Goal: Information Seeking & Learning: Learn about a topic

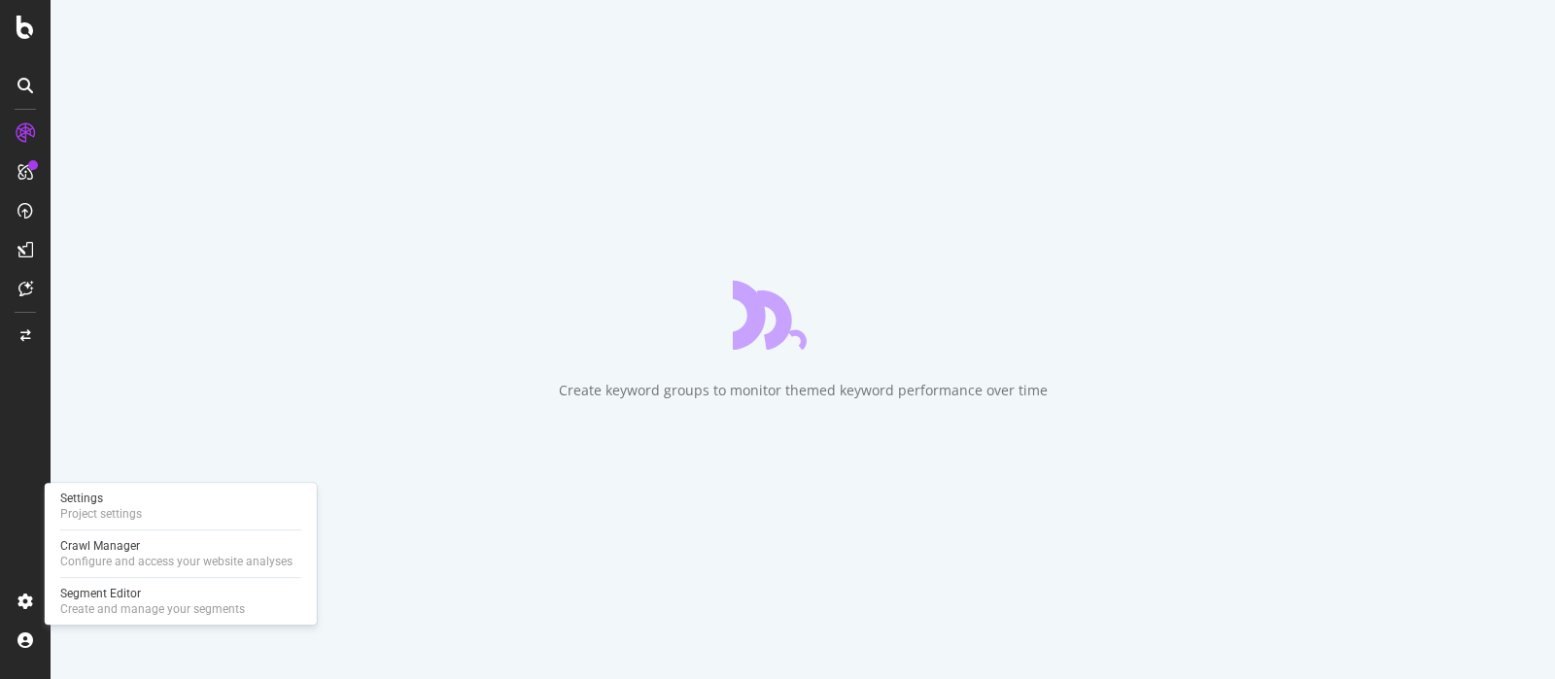
click at [126, 546] on div "Crawl Manager" at bounding box center [176, 546] width 232 height 16
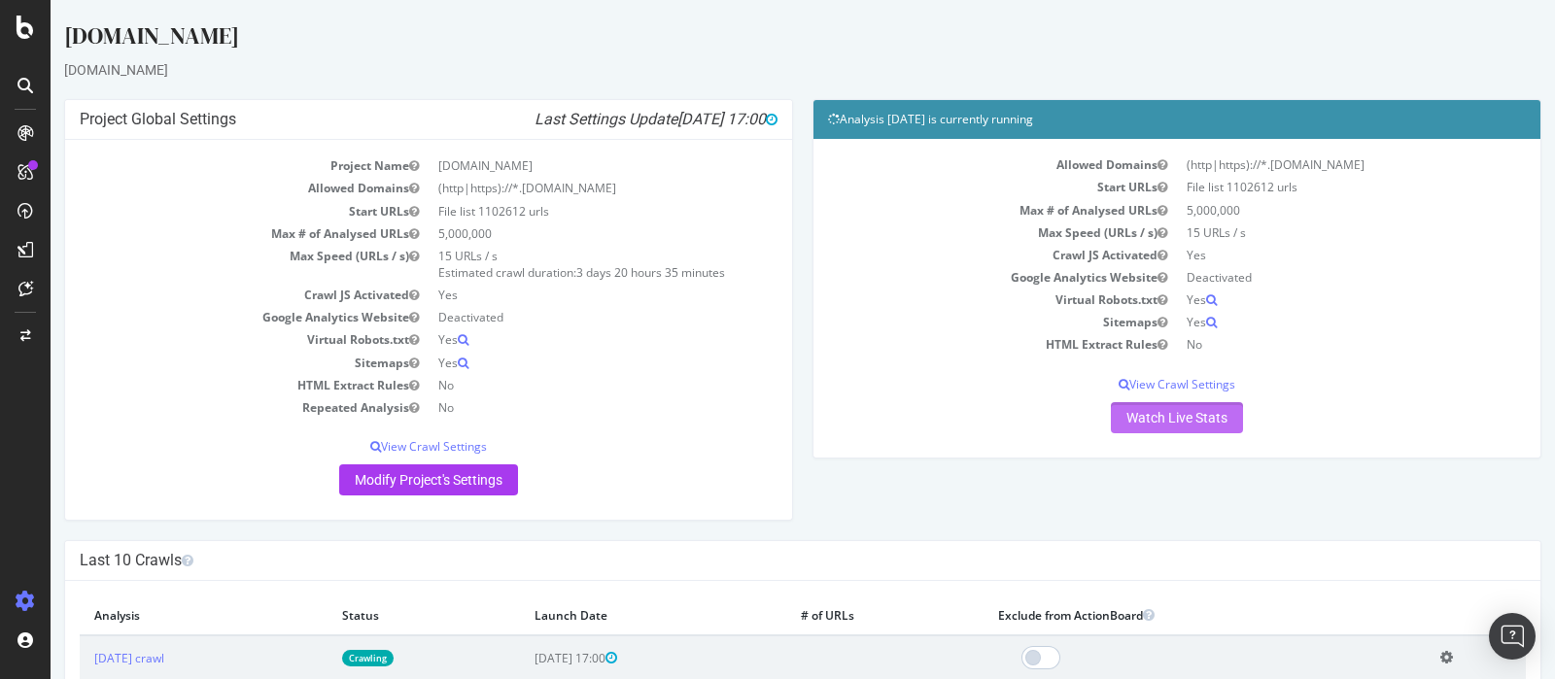
click at [1195, 412] on link "Watch Live Stats" at bounding box center [1177, 417] width 132 height 31
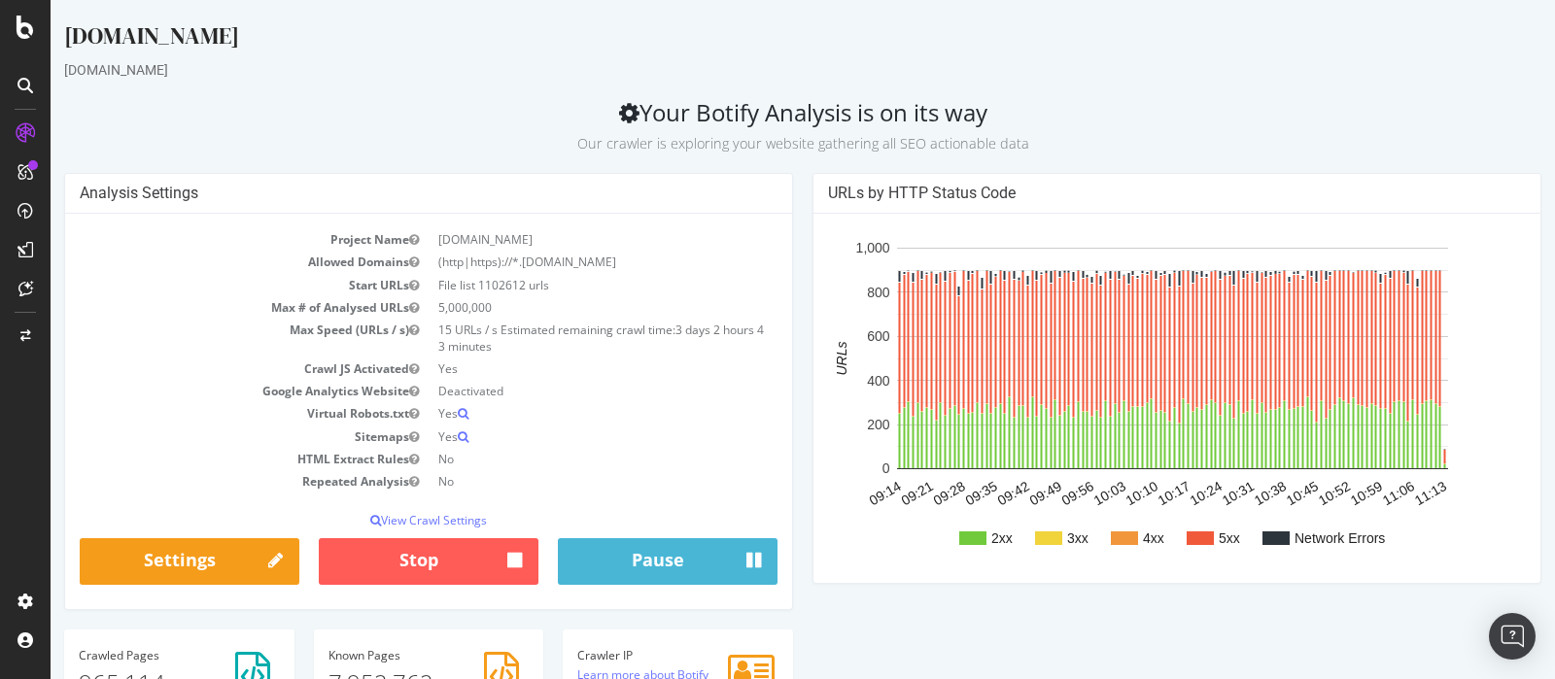
drag, startPoint x: 480, startPoint y: 287, endPoint x: 505, endPoint y: 287, distance: 25.3
click at [505, 287] on td "File list 1102612 urls" at bounding box center [602, 285] width 349 height 22
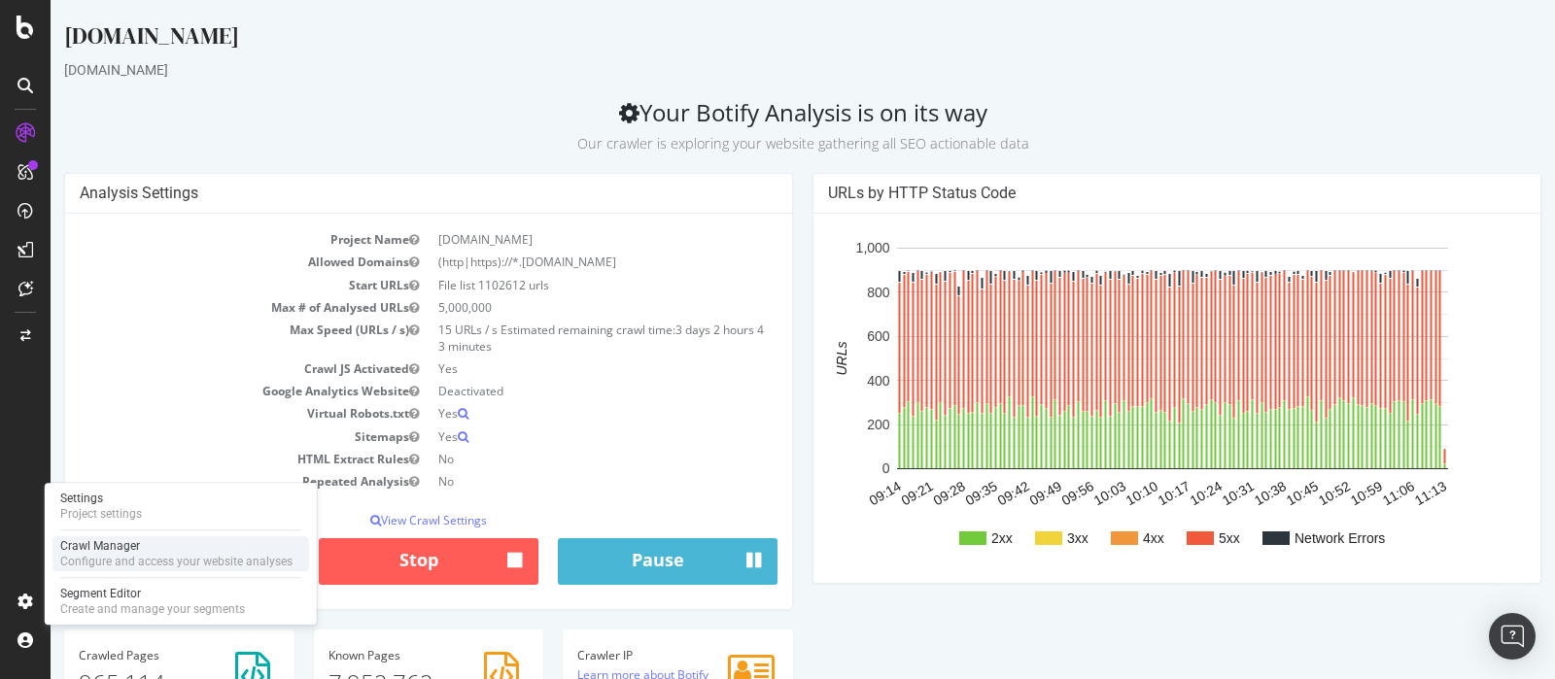
click at [108, 550] on div "Crawl Manager" at bounding box center [176, 546] width 232 height 16
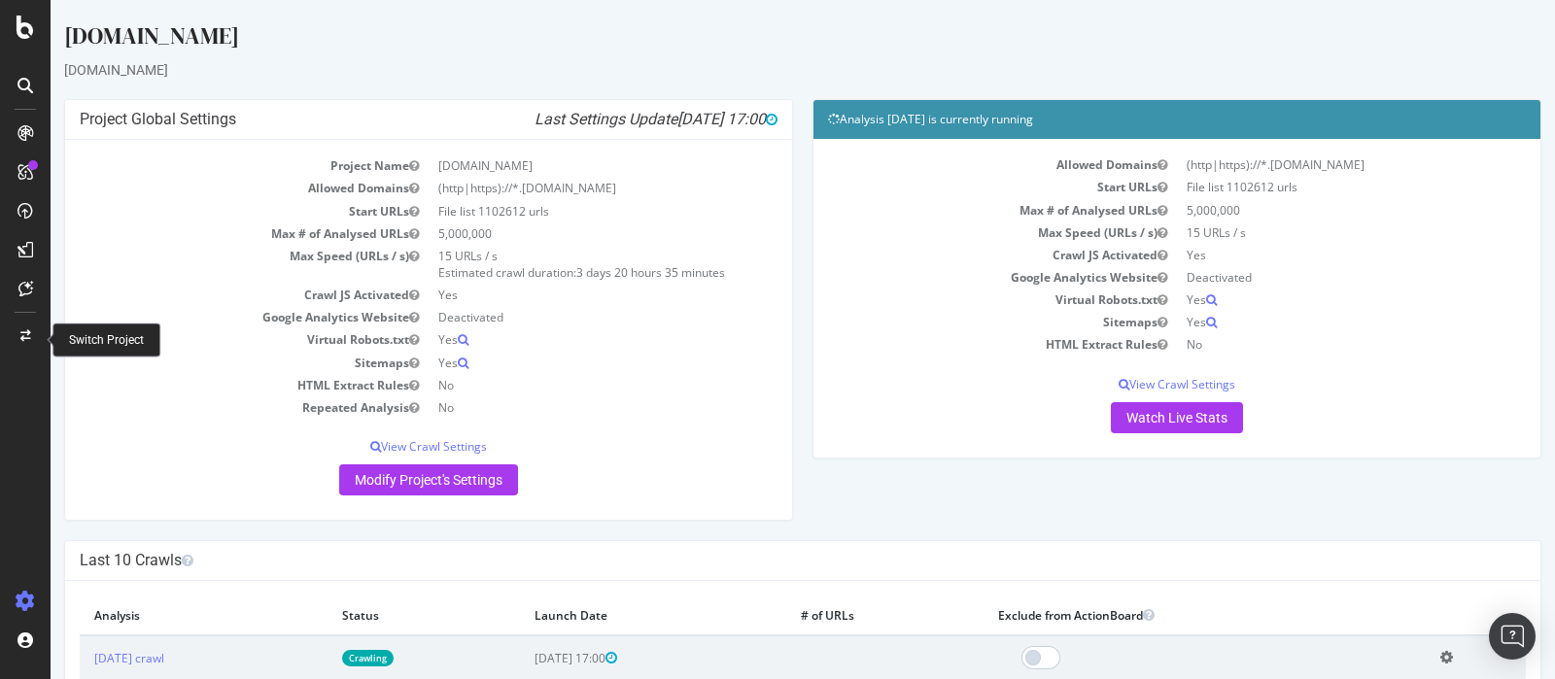
click at [20, 331] on icon at bounding box center [25, 336] width 11 height 12
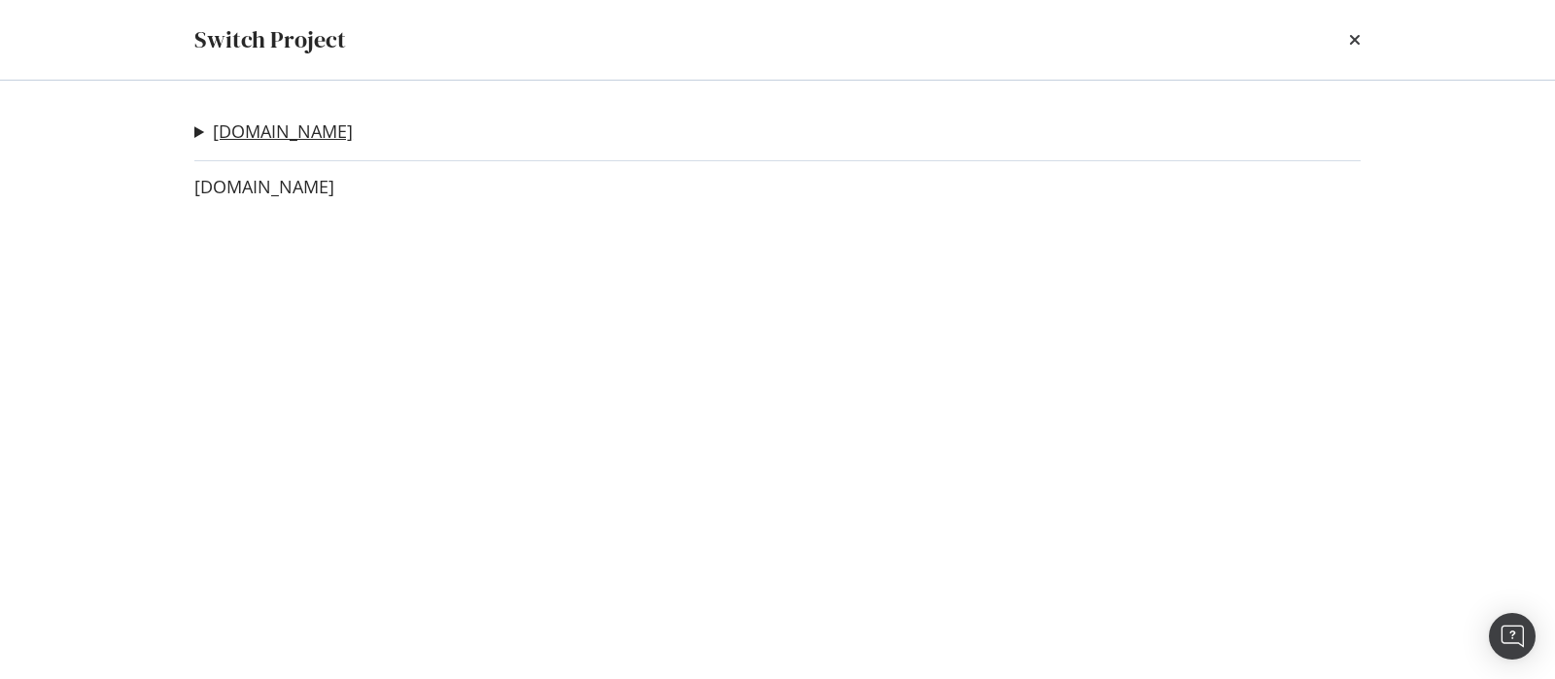
click at [305, 135] on link "[DOMAIN_NAME]" at bounding box center [283, 131] width 140 height 20
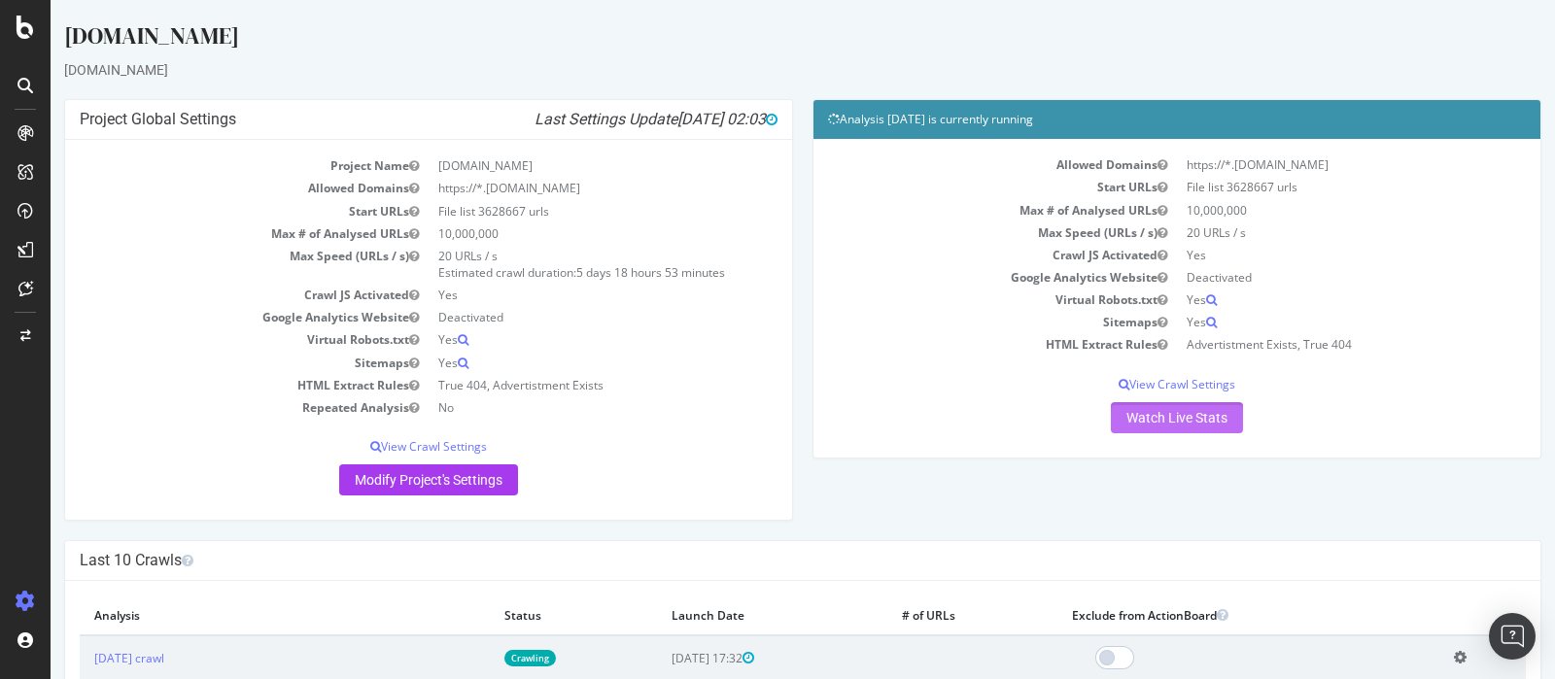
click at [1183, 427] on link "Watch Live Stats" at bounding box center [1177, 417] width 132 height 31
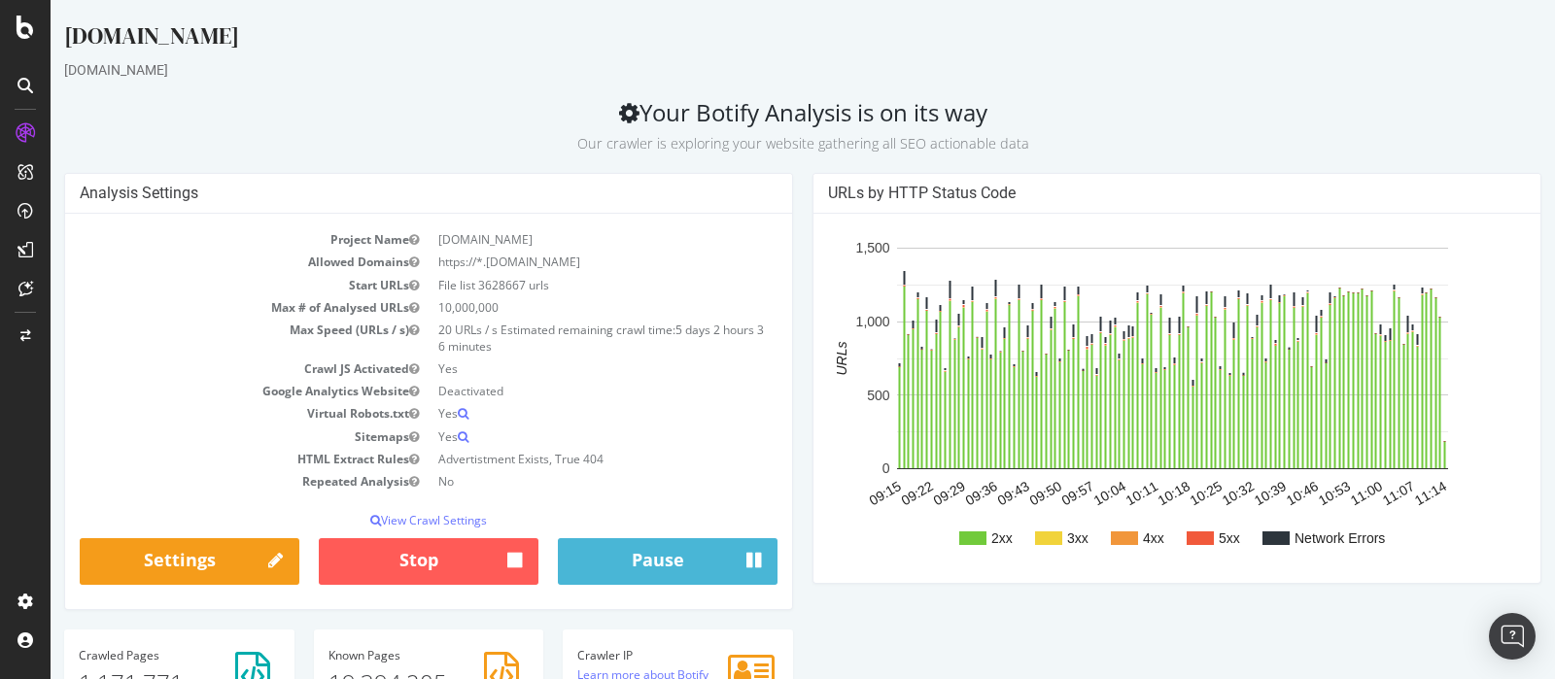
drag, startPoint x: 477, startPoint y: 282, endPoint x: 521, endPoint y: 282, distance: 43.7
click at [521, 282] on td "File list 3628667 urls" at bounding box center [602, 285] width 349 height 22
click at [495, 279] on td "File list 3628667 urls" at bounding box center [602, 285] width 349 height 22
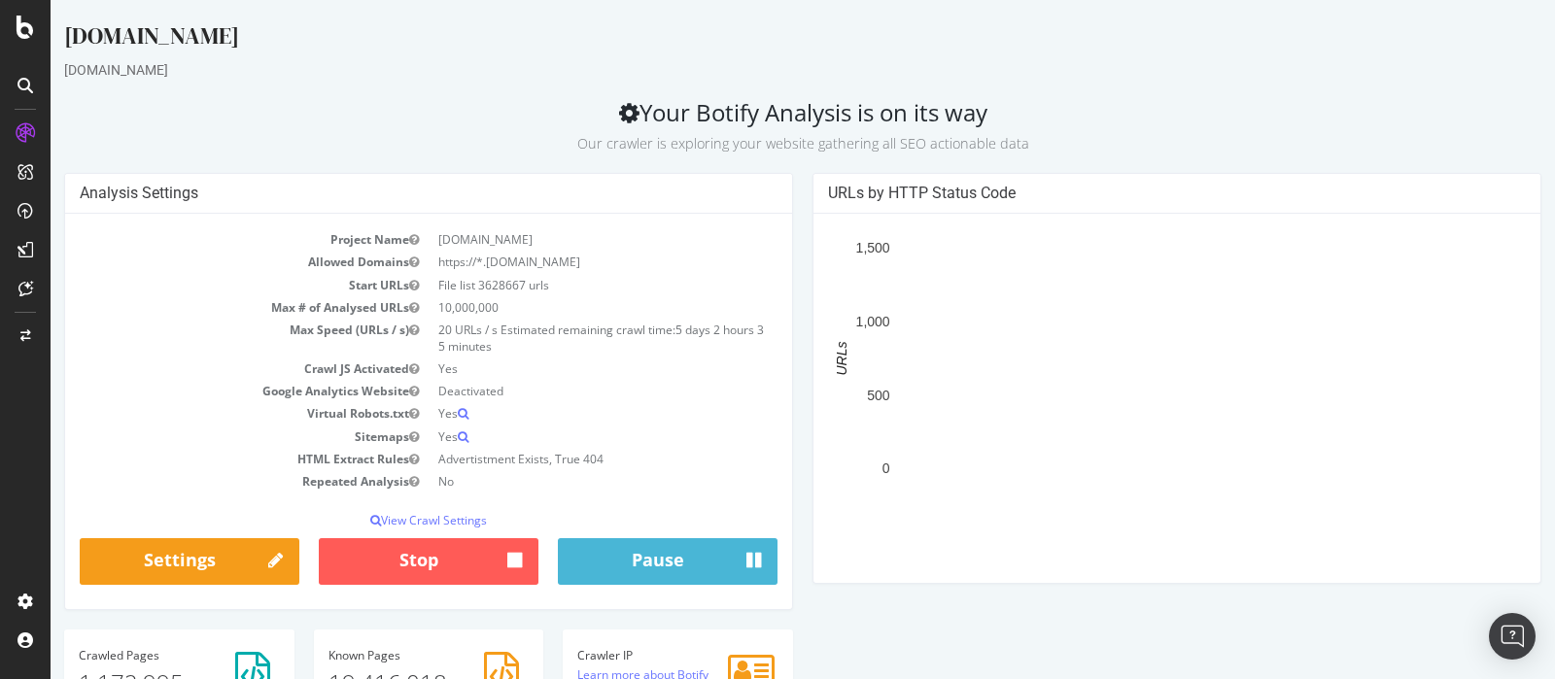
drag, startPoint x: 478, startPoint y: 280, endPoint x: 496, endPoint y: 294, distance: 23.5
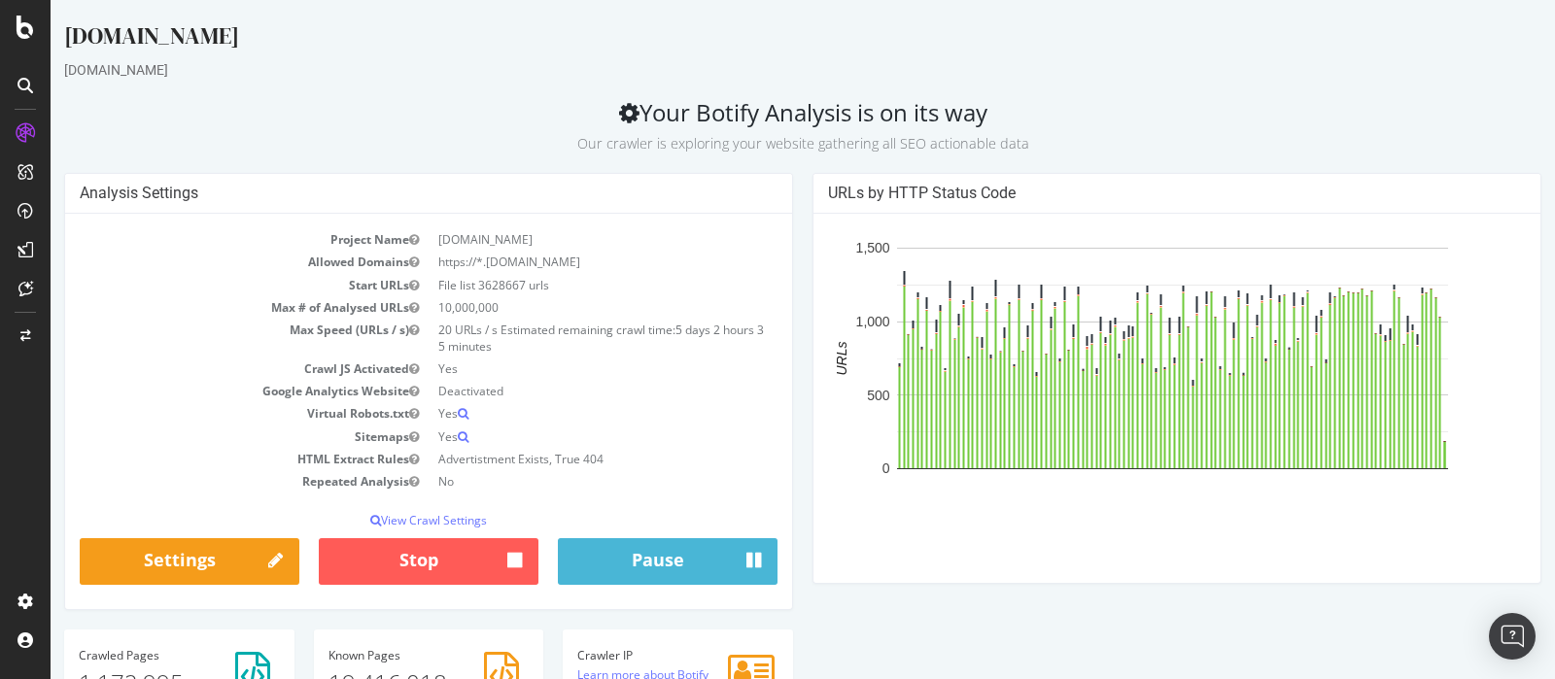
click at [496, 294] on tbody "Project Name [DOMAIN_NAME] Allowed Domains https://*.[DOMAIN_NAME] Start URLs F…" at bounding box center [429, 360] width 698 height 264
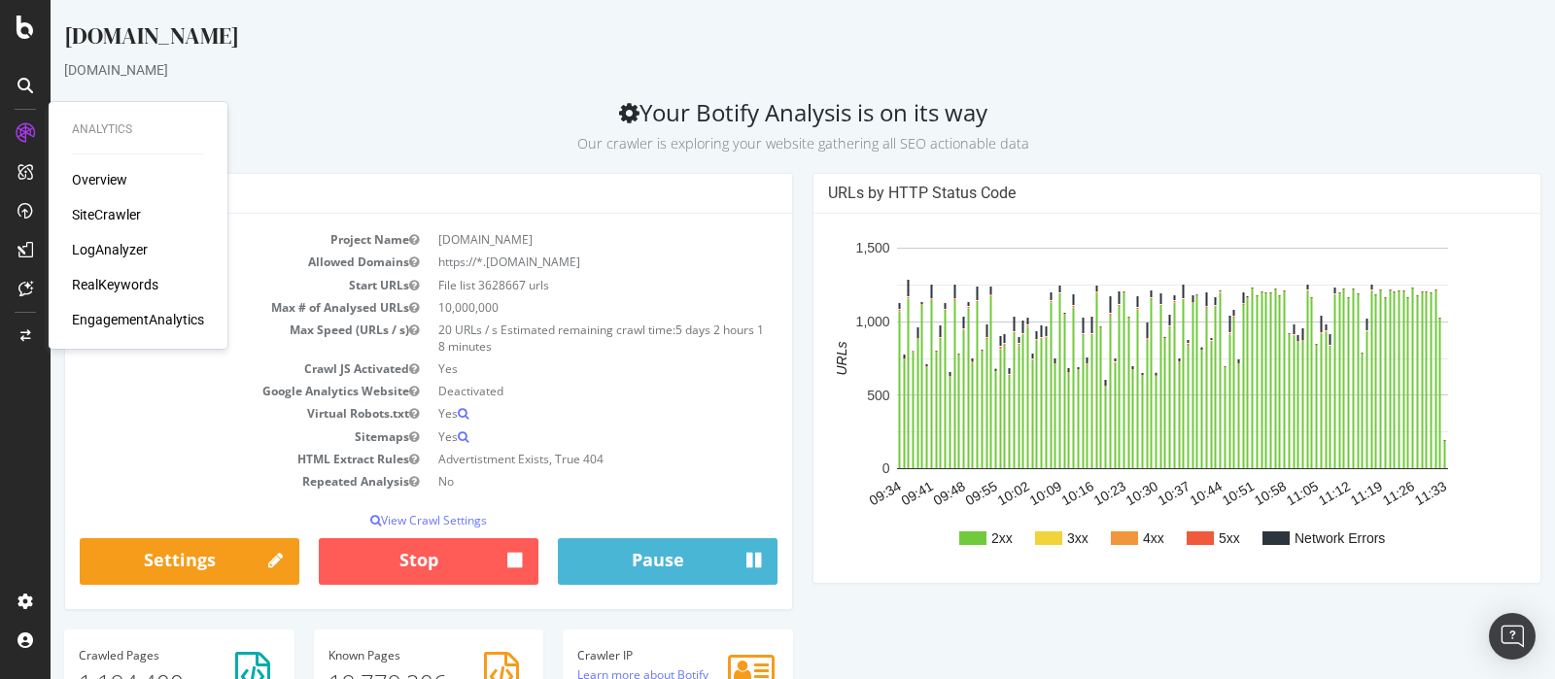
click at [126, 249] on div "LogAnalyzer" at bounding box center [110, 249] width 76 height 19
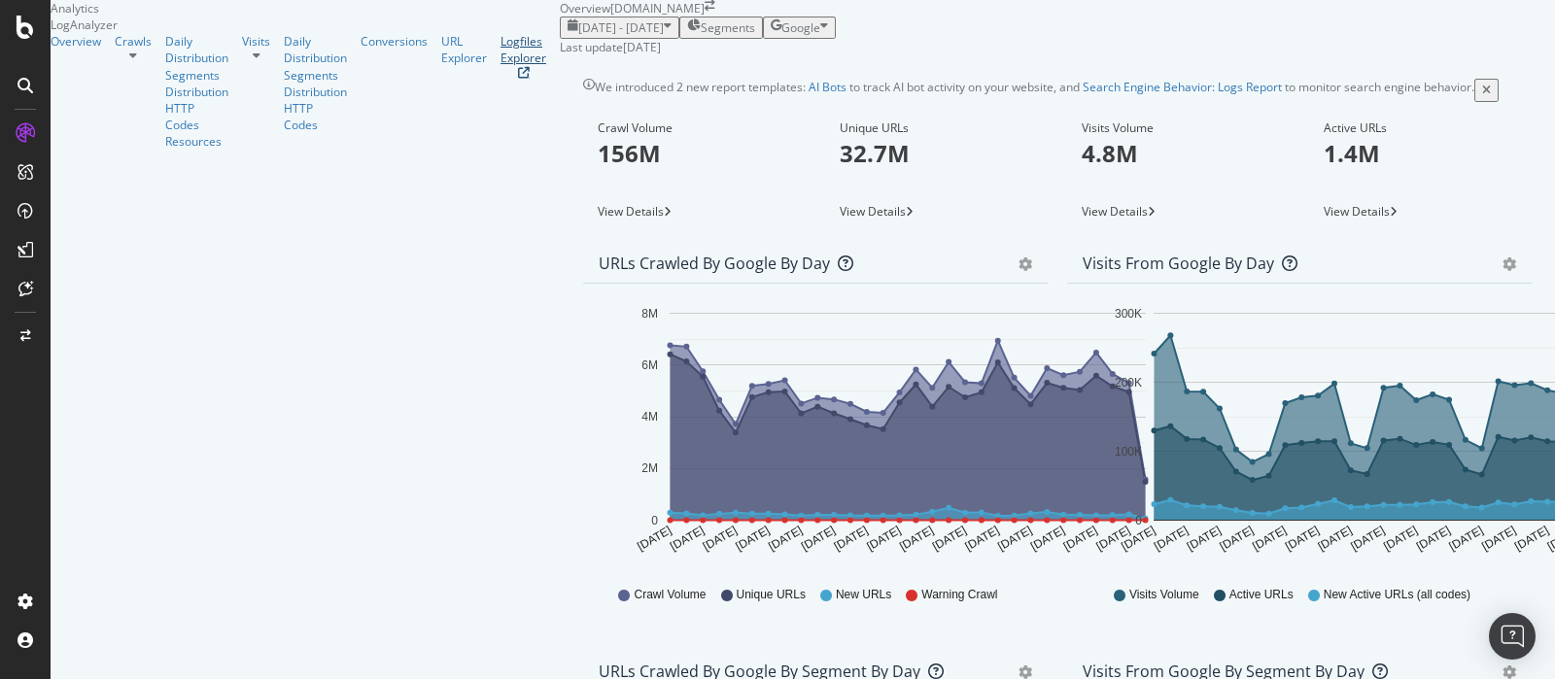
click at [500, 66] on div "Logfiles Explorer" at bounding box center [523, 49] width 46 height 33
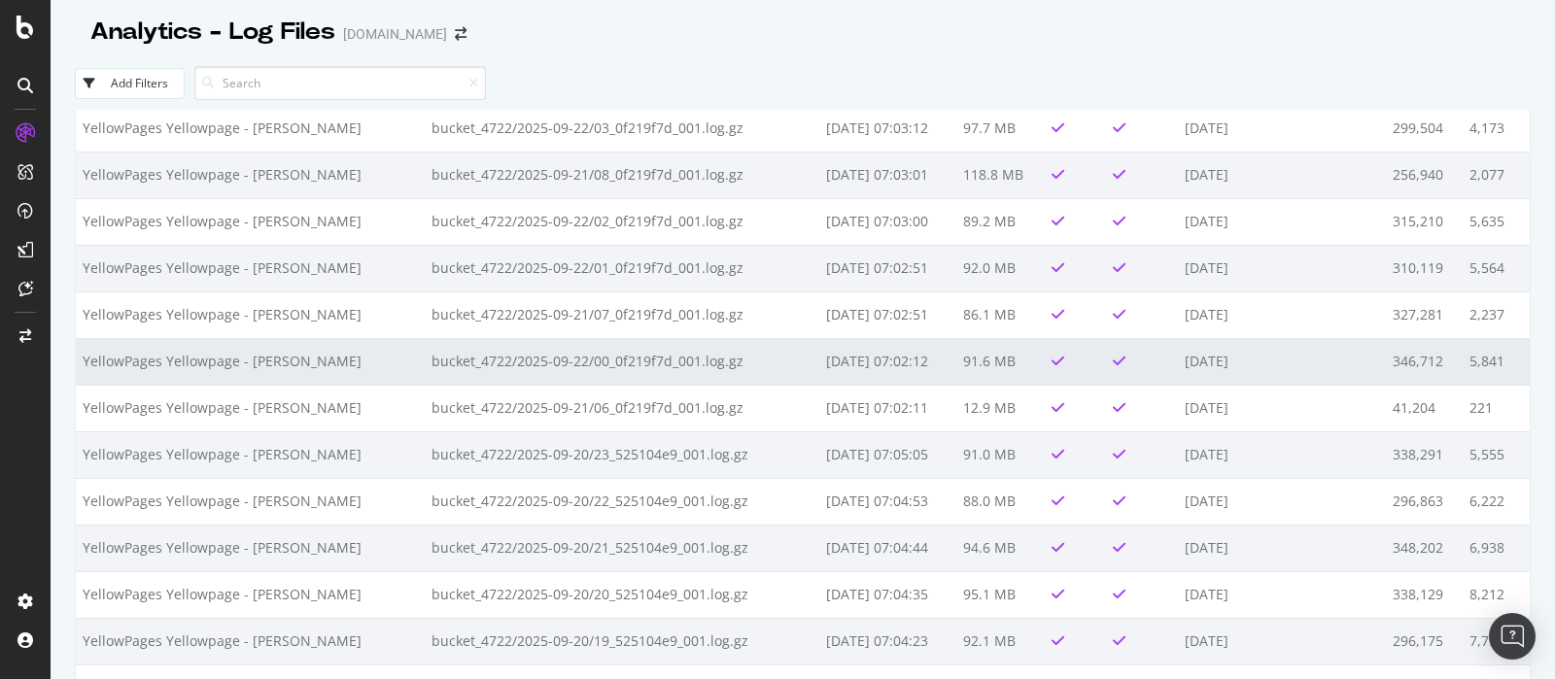
scroll to position [2550, 0]
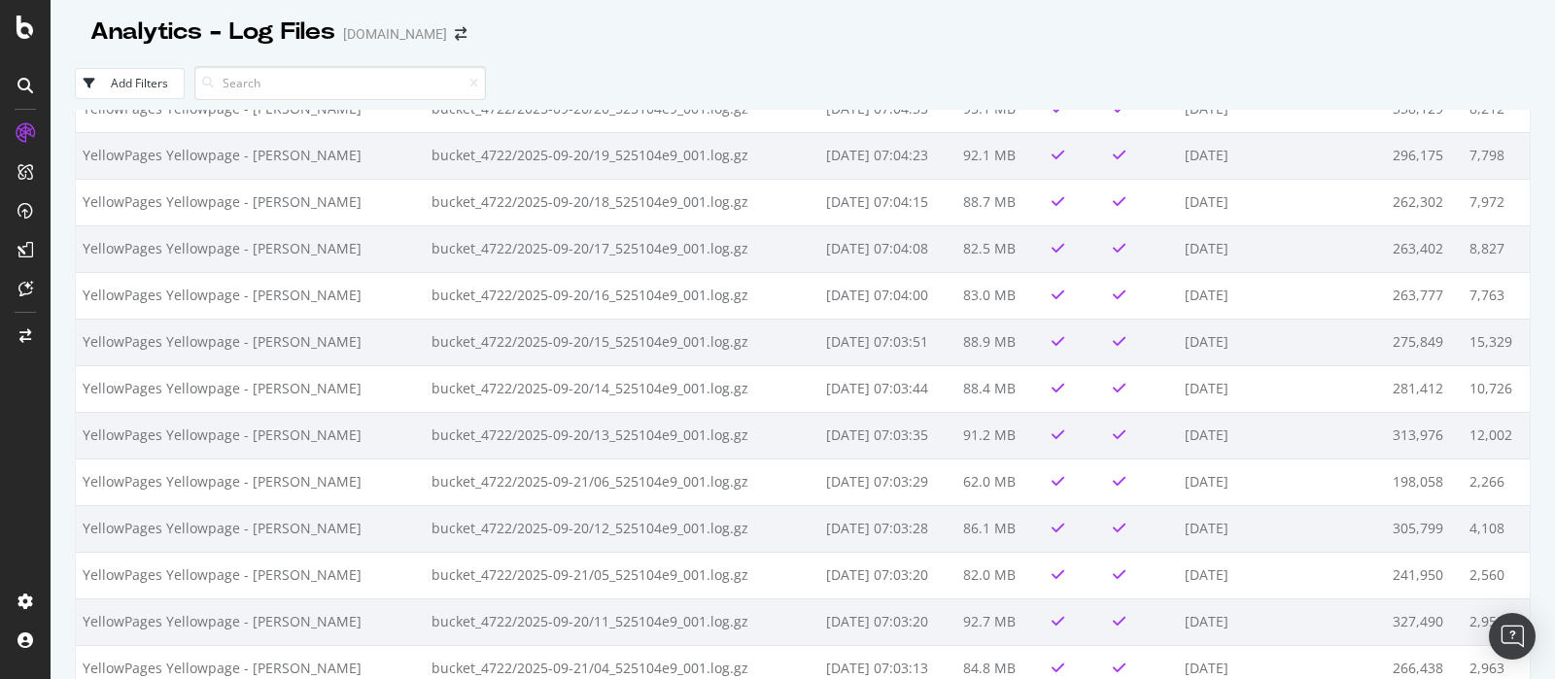
click at [1284, 56] on div "Add Filters" at bounding box center [802, 82] width 1455 height 53
